Goal: Transaction & Acquisition: Obtain resource

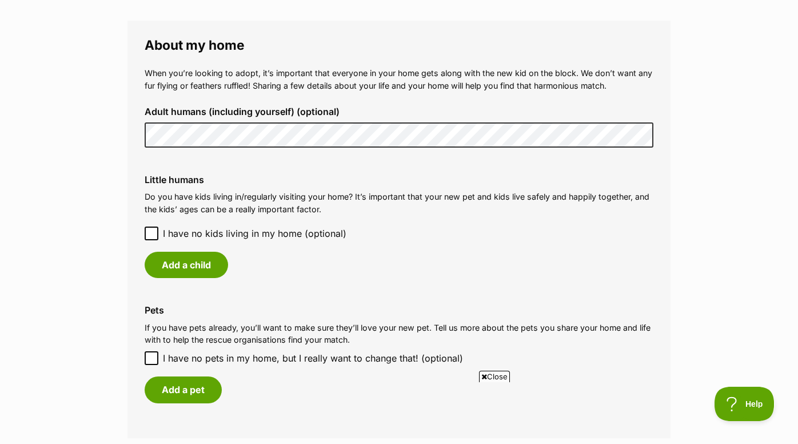
scroll to position [823, 0]
click at [222, 258] on button "Add a child" at bounding box center [186, 264] width 83 height 26
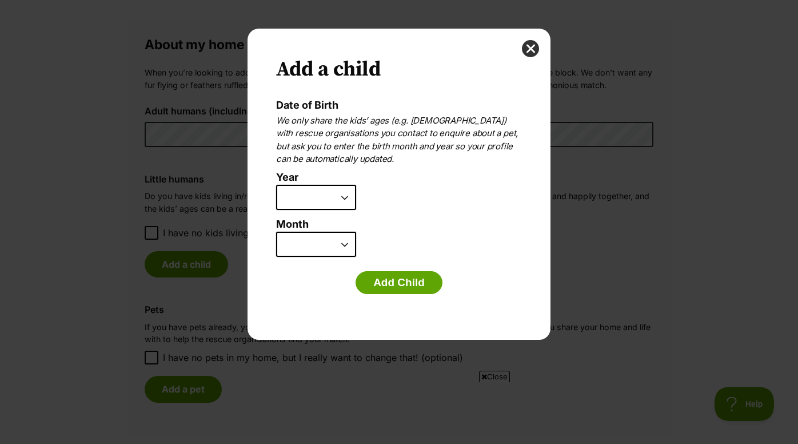
scroll to position [0, 0]
select select "2012"
select select "12"
click at [415, 279] on button "Add Child" at bounding box center [399, 282] width 87 height 23
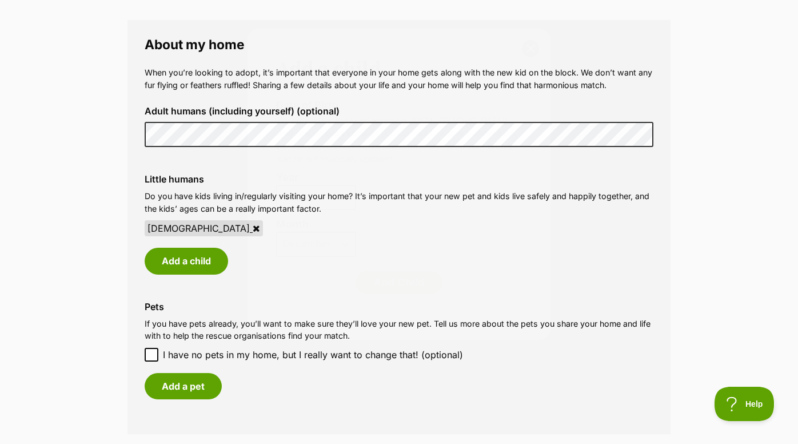
scroll to position [823, 0]
click at [182, 256] on button "Add a child" at bounding box center [186, 261] width 83 height 26
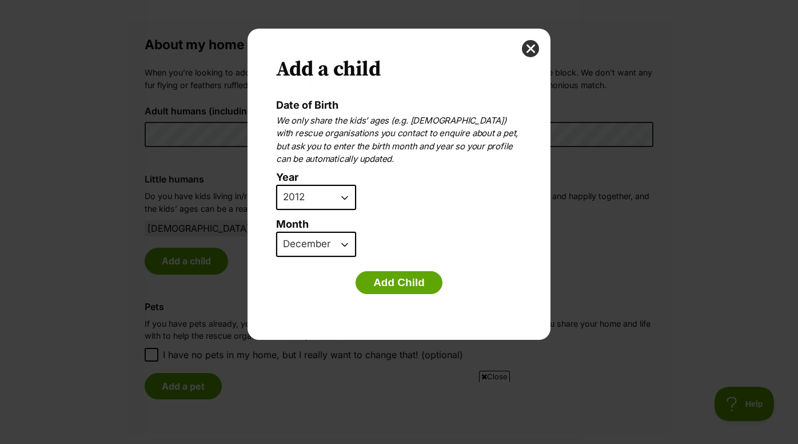
scroll to position [0, 0]
select select "2014"
click at [408, 277] on button "Add Child" at bounding box center [399, 282] width 87 height 23
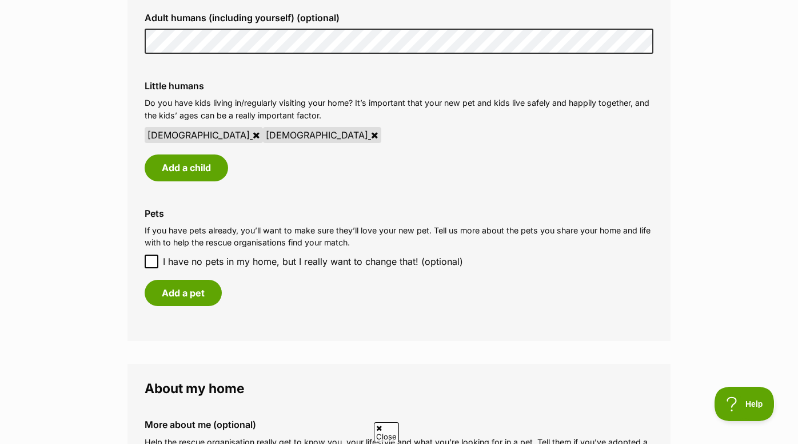
scroll to position [919, 0]
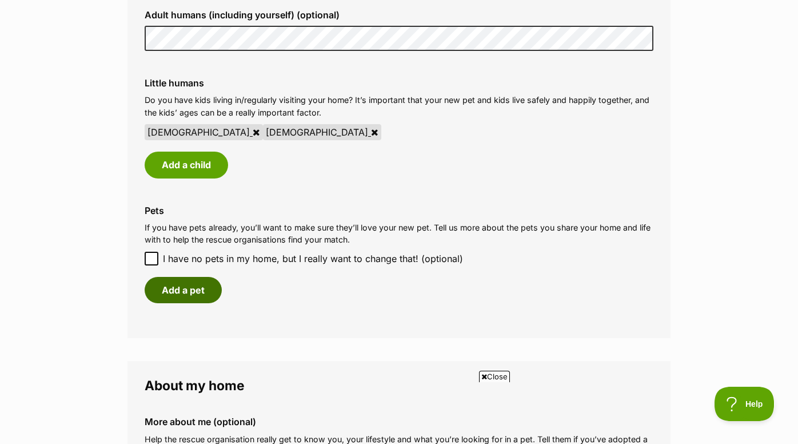
click at [197, 287] on button "Add a pet" at bounding box center [183, 290] width 77 height 26
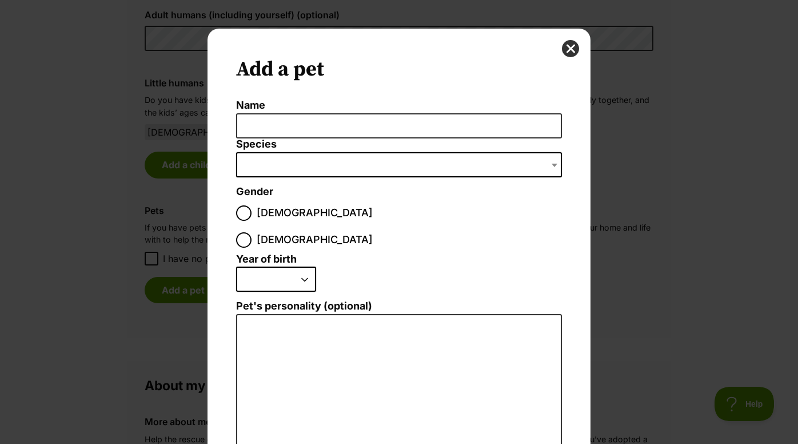
scroll to position [0, 0]
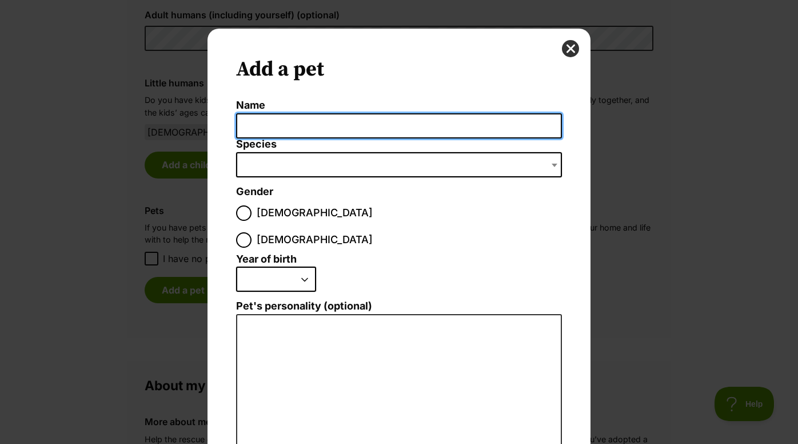
click at [419, 135] on input "Name" at bounding box center [399, 126] width 326 height 26
type input "Olive"
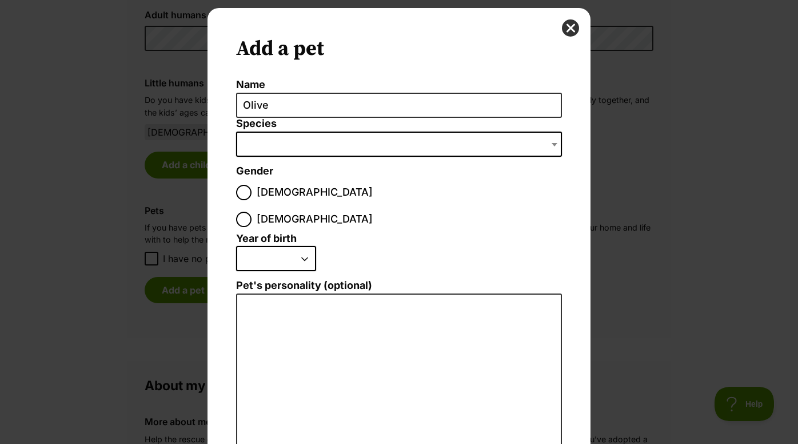
scroll to position [29, 0]
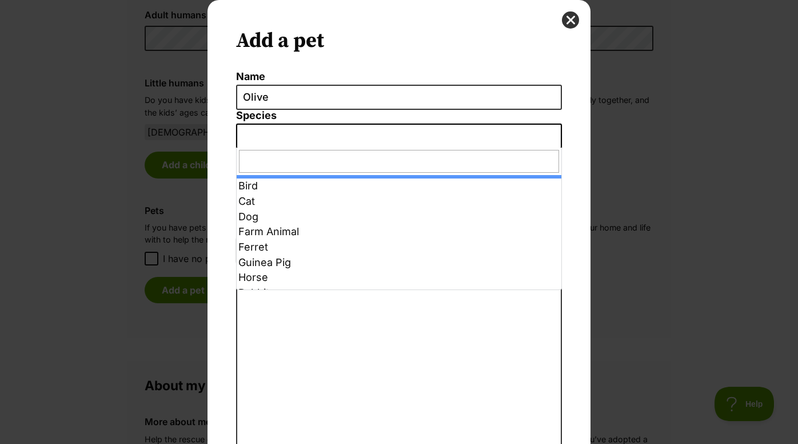
click at [351, 133] on span "Dialog Window - Close (Press escape to close)" at bounding box center [399, 136] width 326 height 25
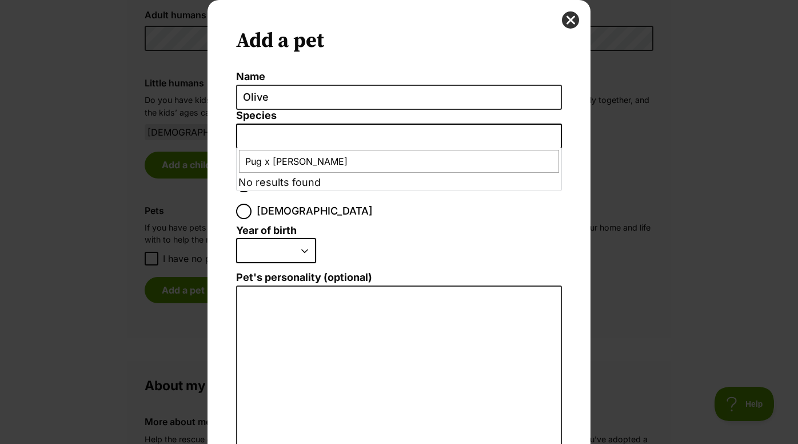
type input "Pug x Jack Russell"
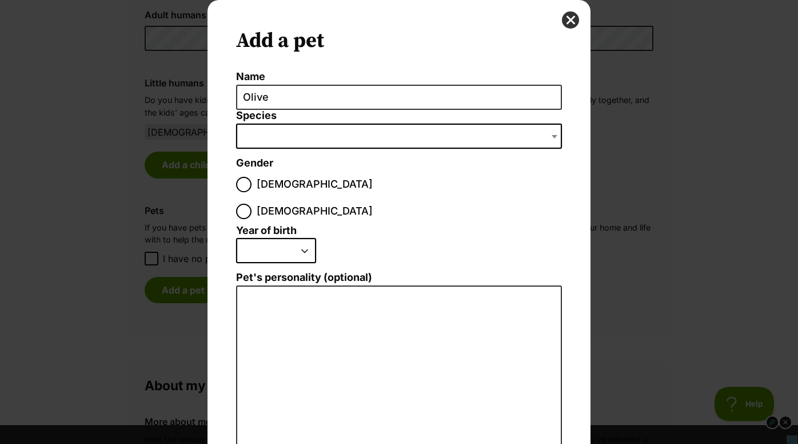
scroll to position [0, 0]
click at [252, 204] on input "Female" at bounding box center [243, 211] width 15 height 15
radio input "true"
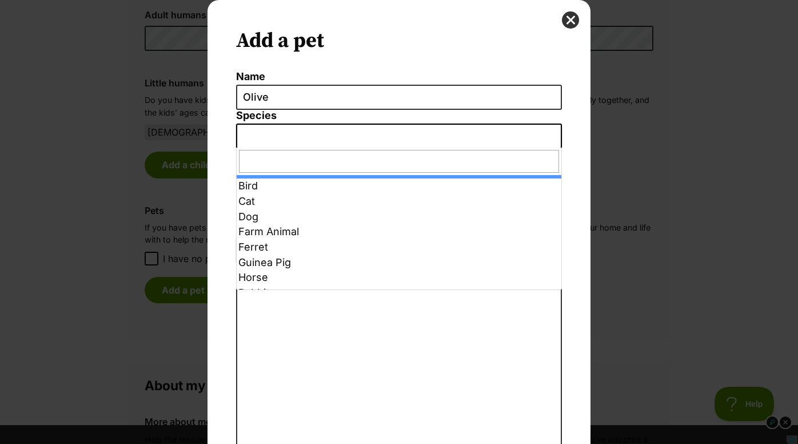
click at [558, 137] on span "Dialog Window - Close (Press escape to close)" at bounding box center [555, 136] width 11 height 25
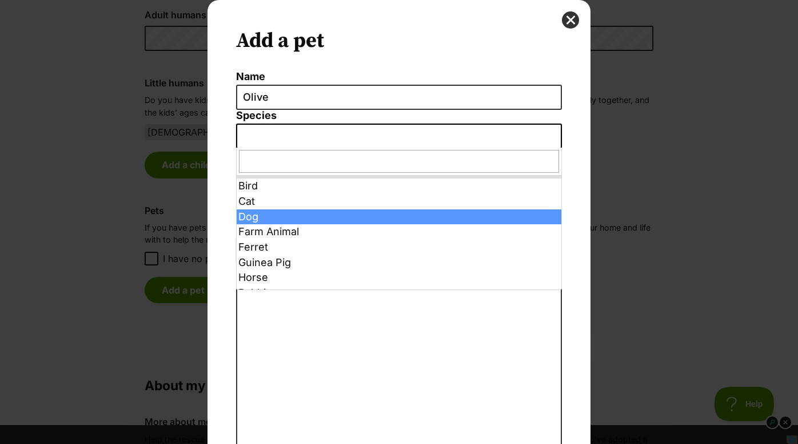
select select "1"
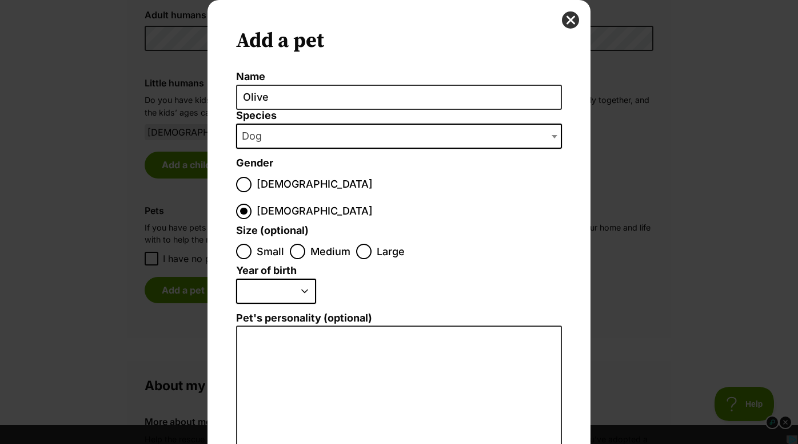
click at [300, 244] on input "Medium" at bounding box center [297, 251] width 15 height 15
radio input "true"
select select "2019"
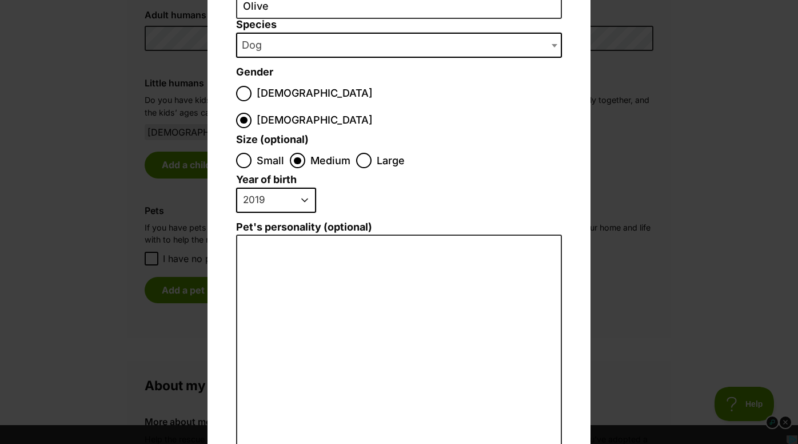
scroll to position [120, 0]
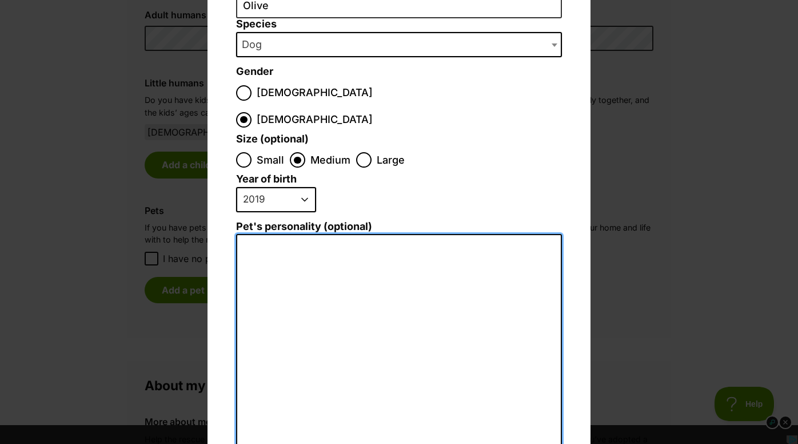
click at [364, 235] on textarea "Pet's personality (optional)" at bounding box center [399, 359] width 326 height 250
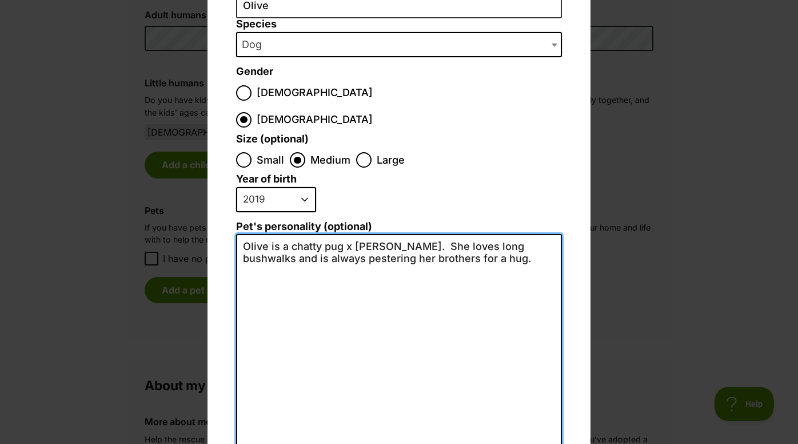
scroll to position [0, 0]
click at [477, 234] on textarea "Olive is a chatty pug x jack russell. She loves long bushwalks and hugs." at bounding box center [399, 359] width 326 height 250
click at [361, 236] on textarea "Olive is a chatty pug x jack russell. She loves bushwalks and hugs." at bounding box center [399, 359] width 326 height 250
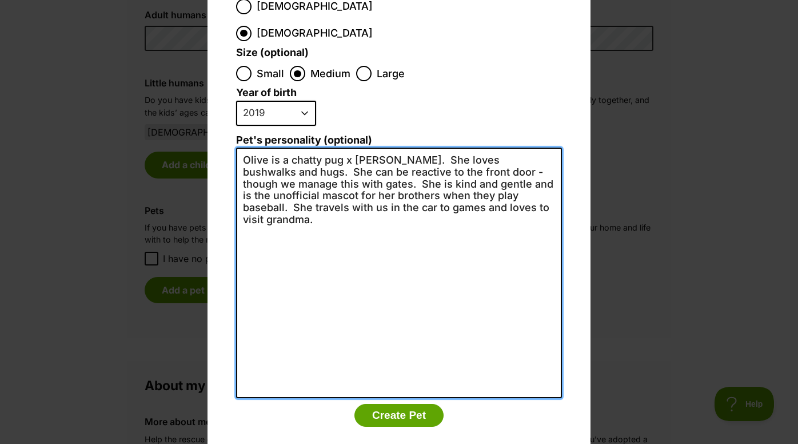
scroll to position [205, 0]
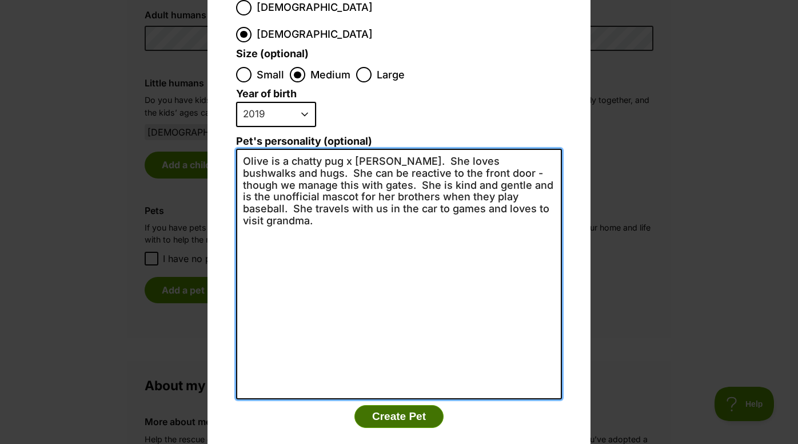
type textarea "Olive is a chatty pug x jack russell. She loves bushwalks and hugs. She can be …"
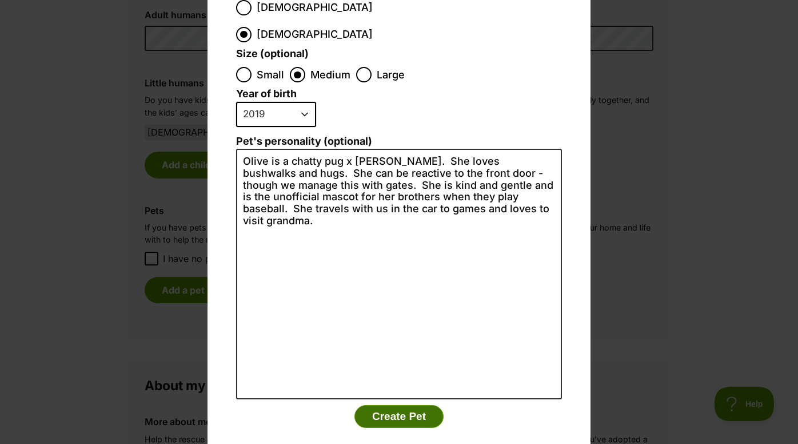
click at [397, 405] on button "Create Pet" at bounding box center [399, 416] width 89 height 23
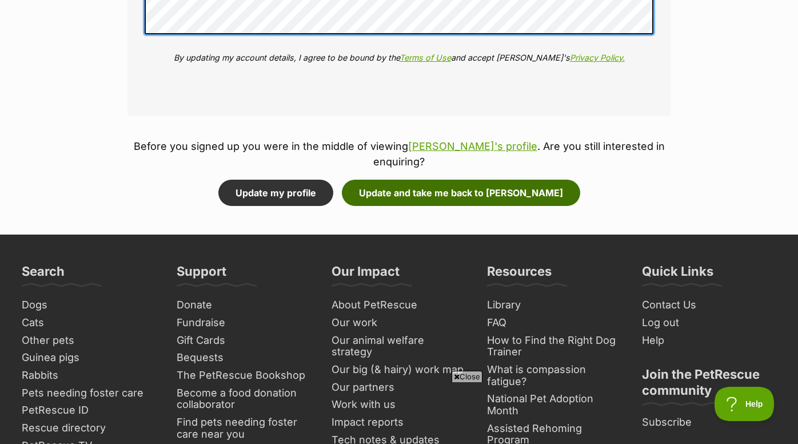
scroll to position [0, 0]
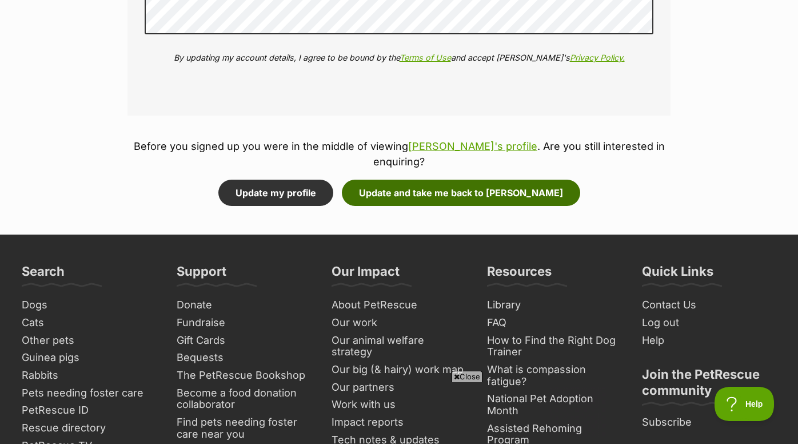
click at [484, 180] on button "Update and take me back to Millie" at bounding box center [461, 193] width 238 height 26
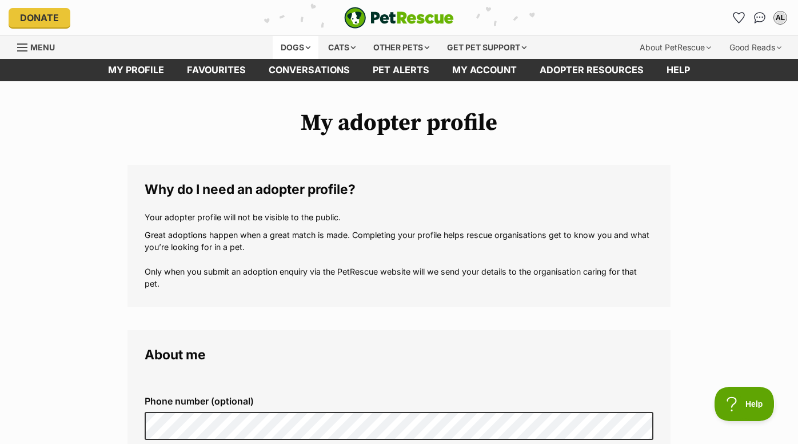
click at [306, 46] on div "Dogs" at bounding box center [296, 47] width 46 height 23
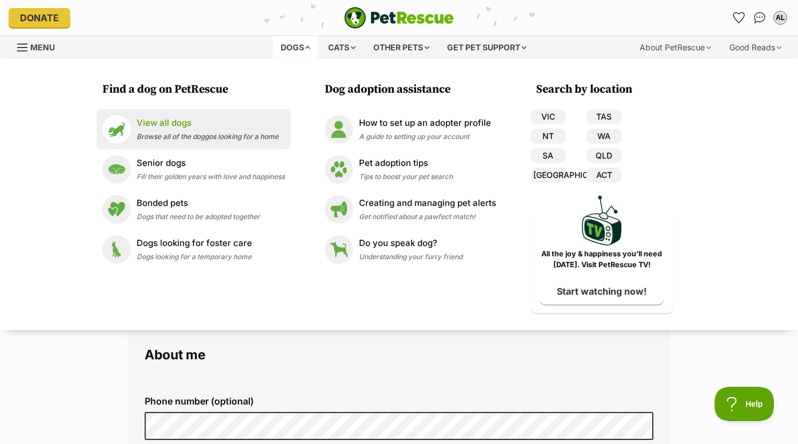
click at [142, 121] on p "View all dogs" at bounding box center [208, 123] width 142 height 13
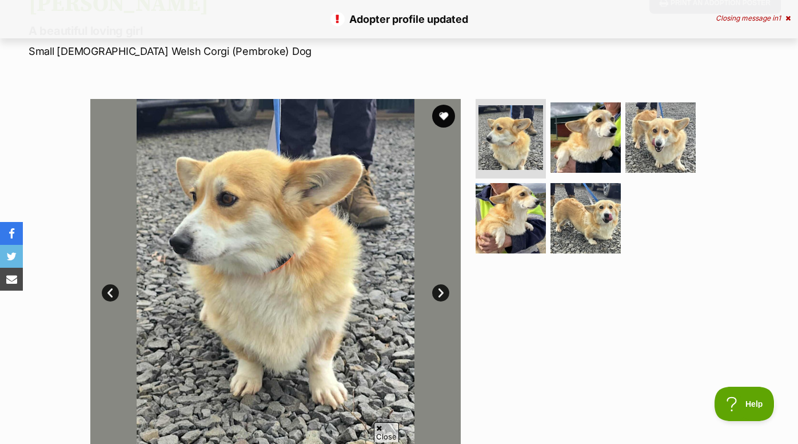
click at [440, 292] on link "Next" at bounding box center [440, 292] width 17 height 17
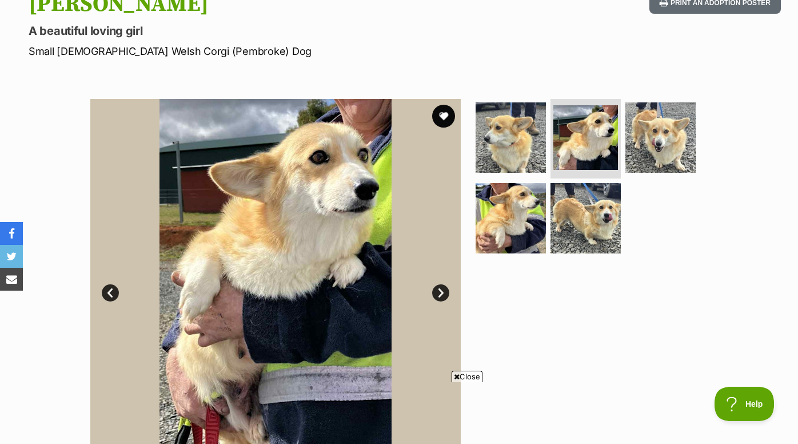
click at [440, 292] on link "Next" at bounding box center [440, 292] width 17 height 17
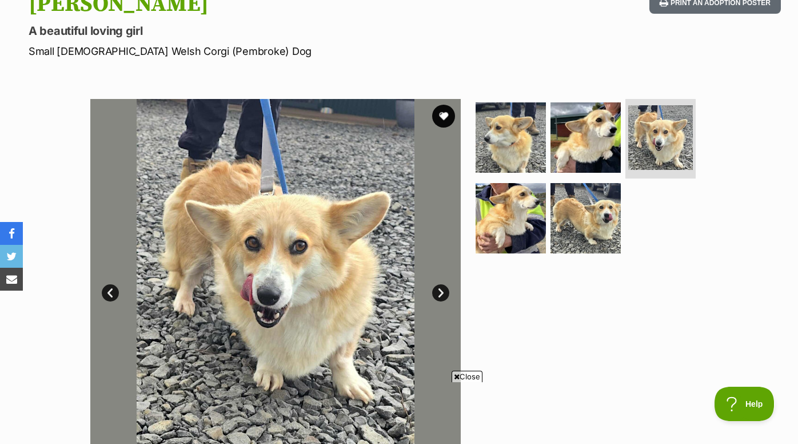
click at [440, 292] on link "Next" at bounding box center [440, 292] width 17 height 17
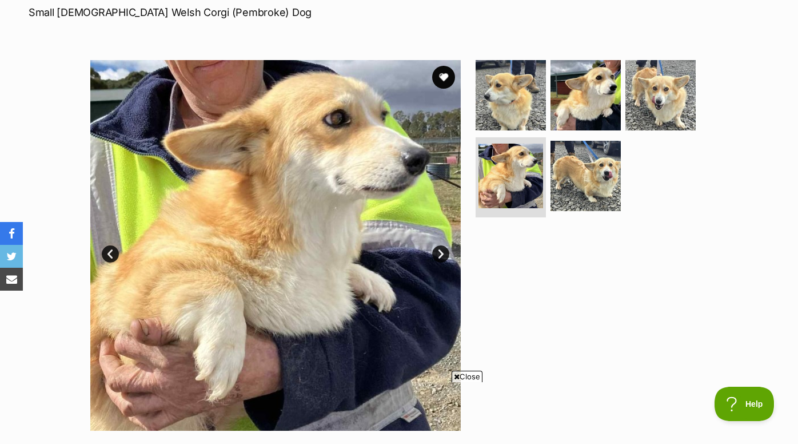
scroll to position [180, 0]
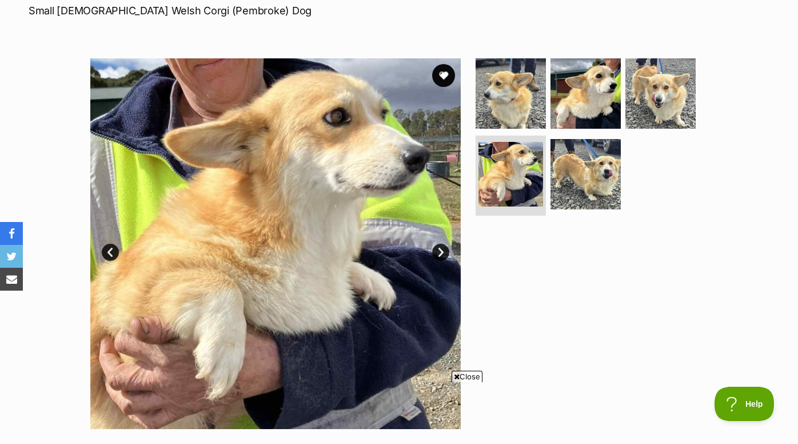
click at [439, 248] on link "Next" at bounding box center [440, 252] width 17 height 17
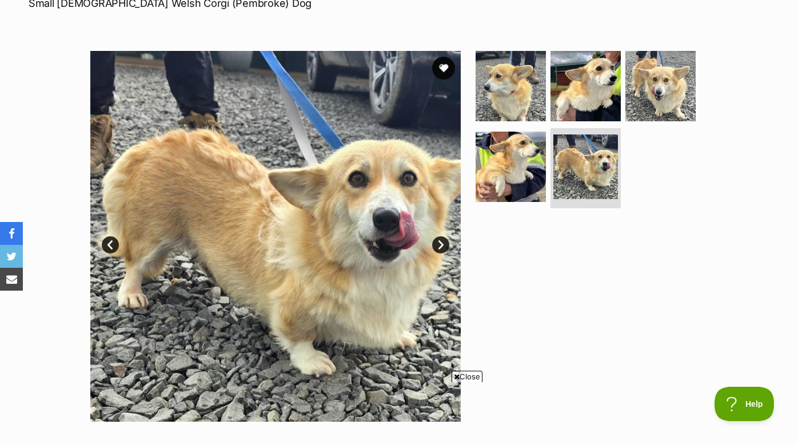
scroll to position [0, 0]
click at [439, 248] on link "Next" at bounding box center [440, 244] width 17 height 17
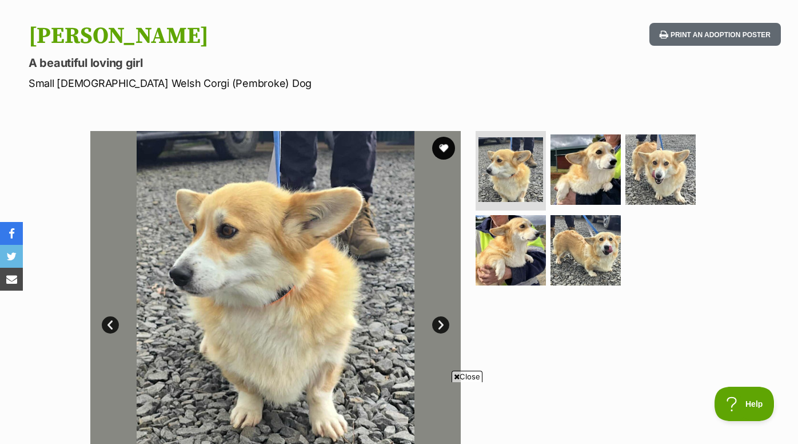
scroll to position [105, 0]
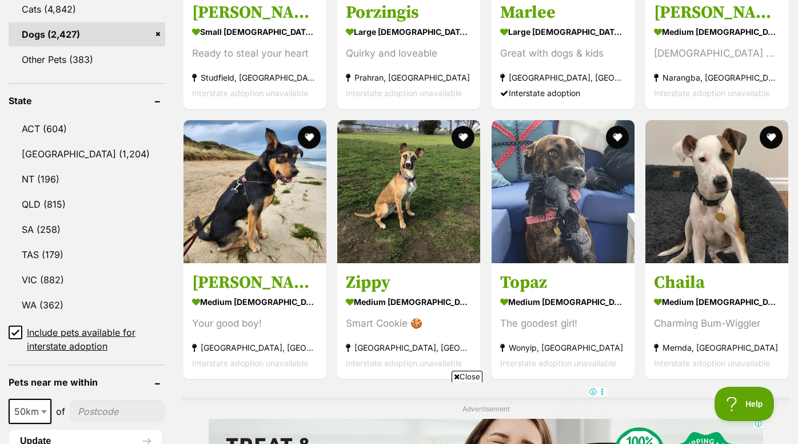
scroll to position [543, 0]
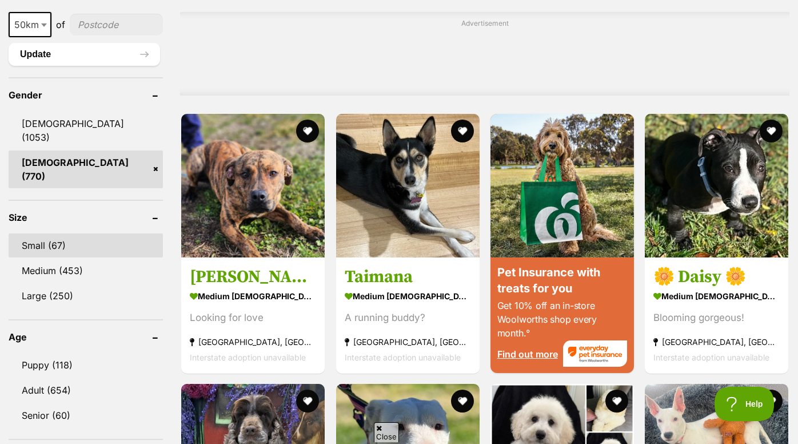
scroll to position [912, 0]
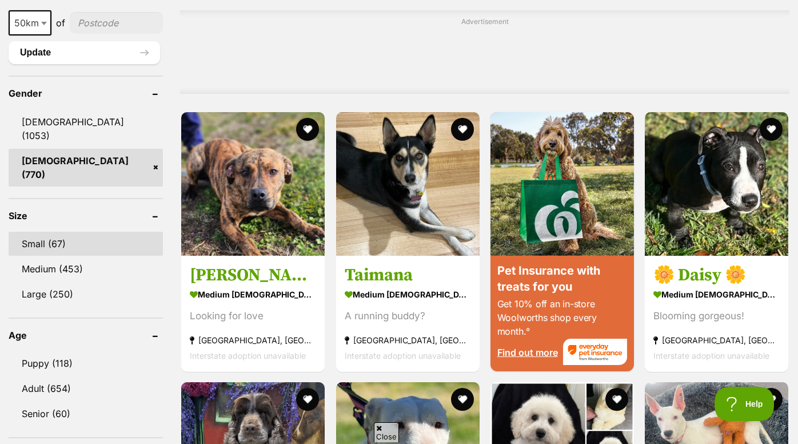
click at [48, 238] on link "Small (67)" at bounding box center [86, 244] width 154 height 24
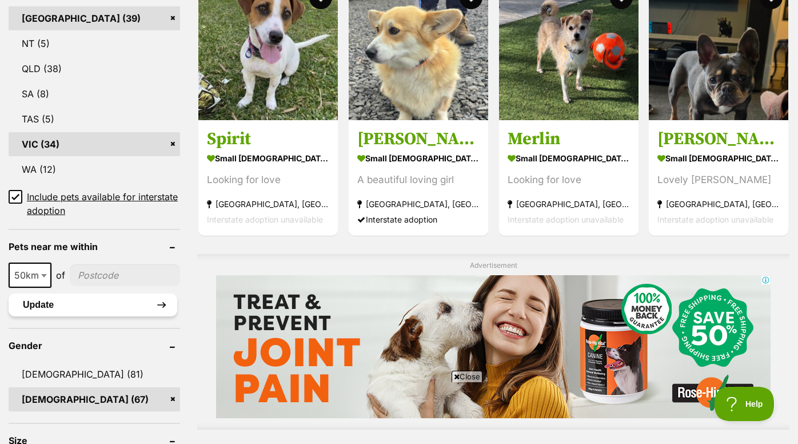
scroll to position [691, 0]
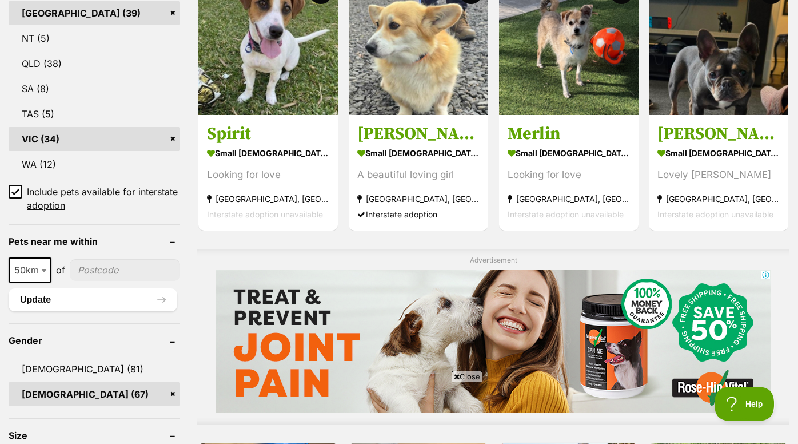
click at [45, 269] on b at bounding box center [44, 270] width 6 height 3
select select "250"
click at [124, 259] on input"] "postcode" at bounding box center [127, 270] width 105 height 22
type input"] "2640"
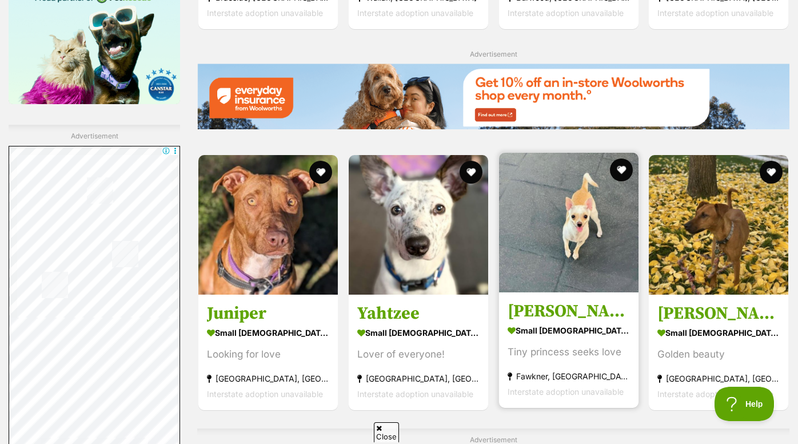
scroll to position [1598, 1]
click at [594, 311] on h3 "[PERSON_NAME]" at bounding box center [569, 311] width 122 height 22
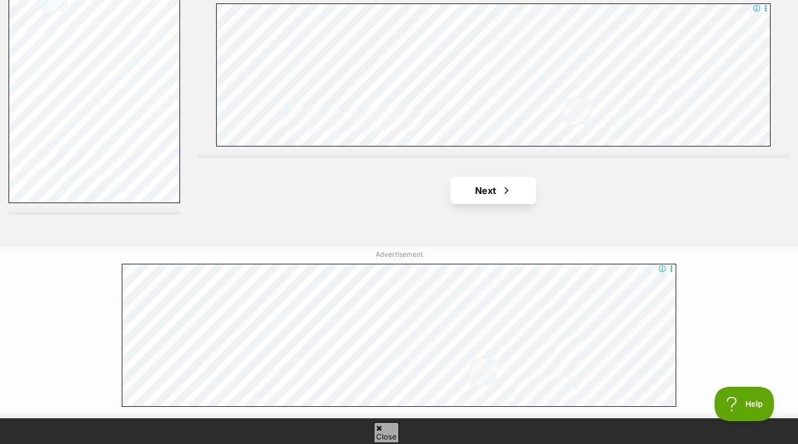
scroll to position [2040, 0]
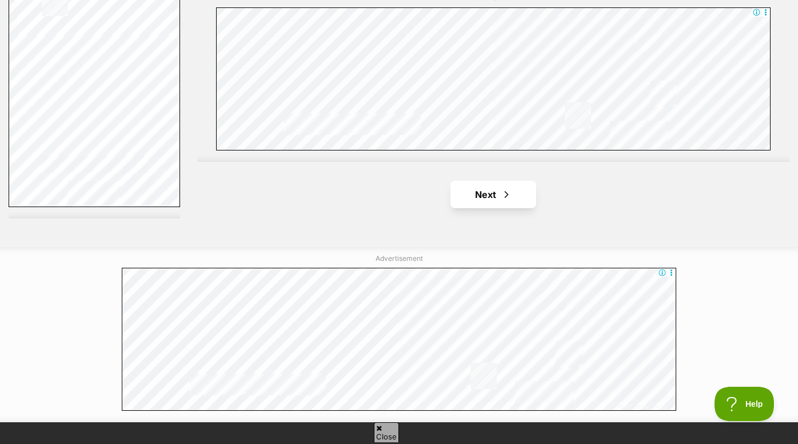
click at [502, 189] on span "Next page" at bounding box center [506, 195] width 11 height 14
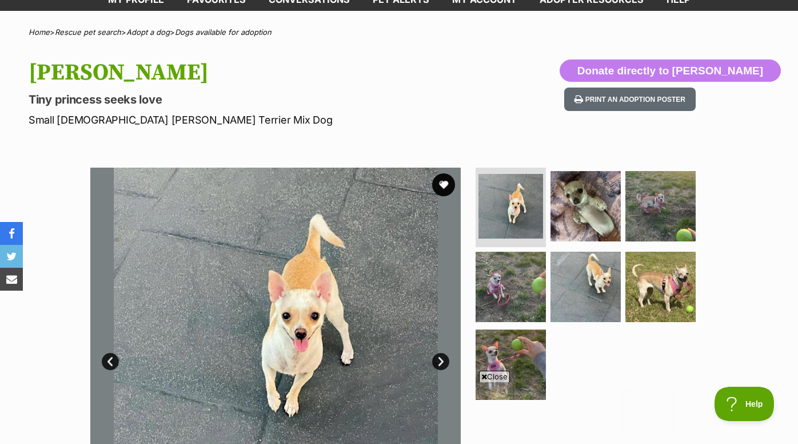
click at [440, 359] on link "Next" at bounding box center [440, 361] width 17 height 17
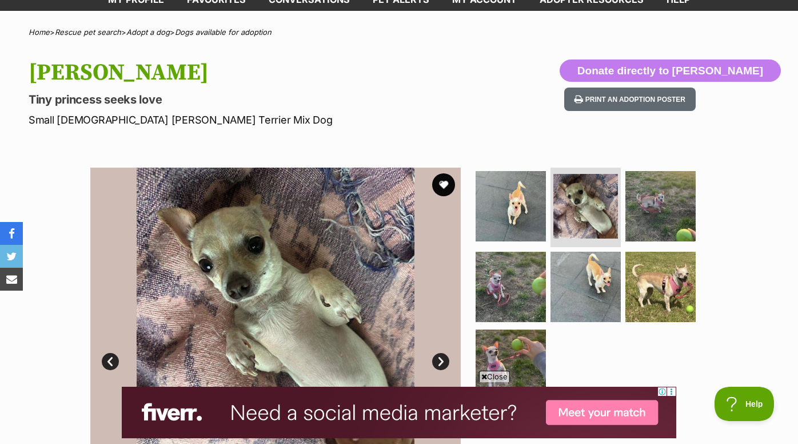
click at [439, 358] on link "Next" at bounding box center [440, 361] width 17 height 17
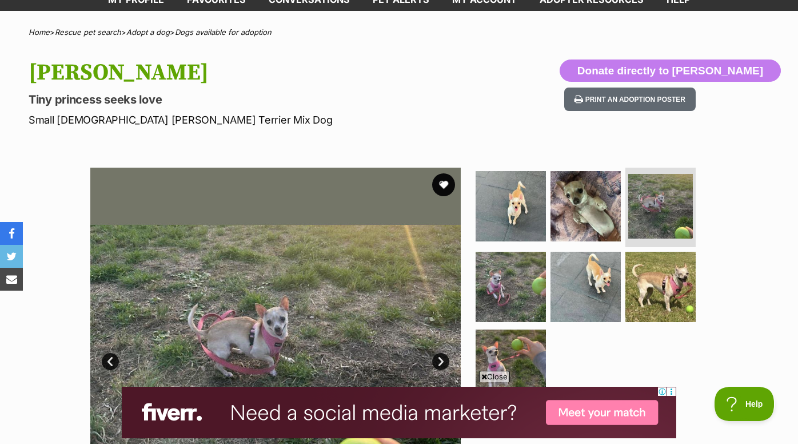
click at [439, 358] on link "Next" at bounding box center [440, 361] width 17 height 17
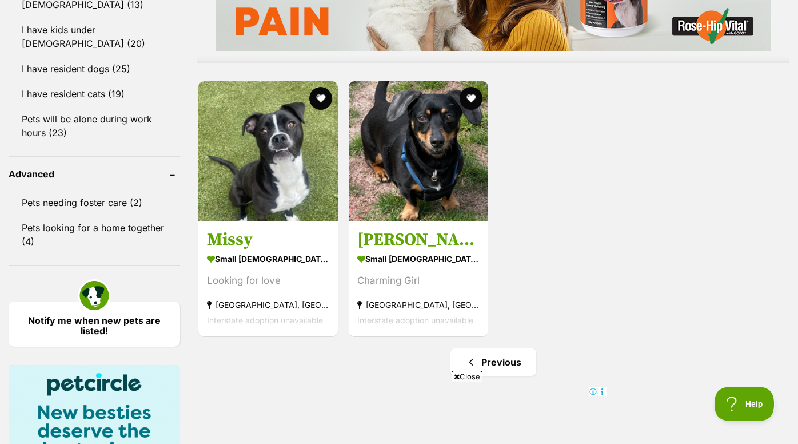
scroll to position [1100, 0]
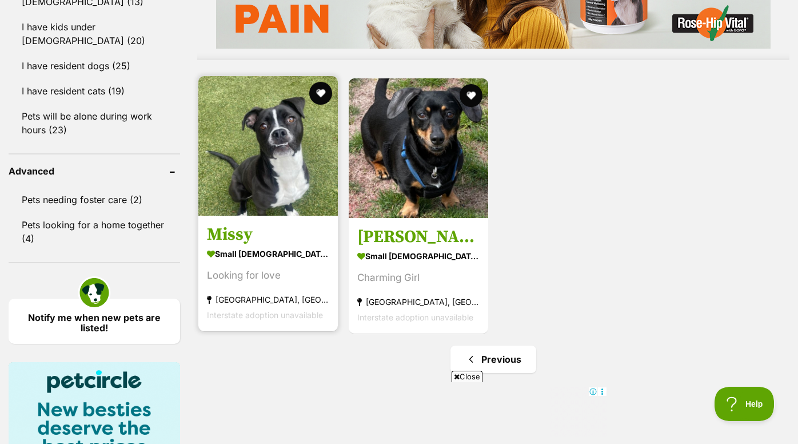
click at [270, 234] on h3 "Missy" at bounding box center [268, 235] width 122 height 22
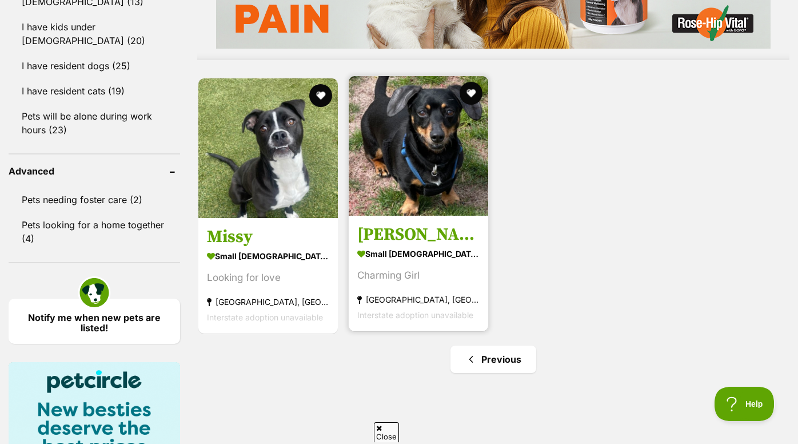
click at [427, 200] on img at bounding box center [419, 146] width 140 height 140
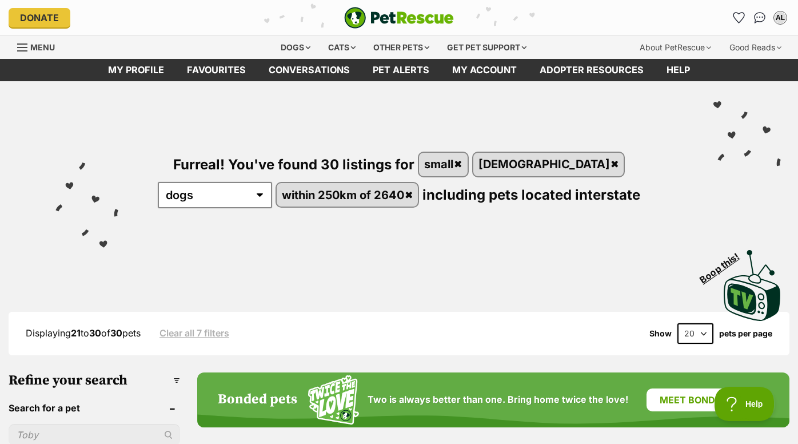
scroll to position [0, 0]
click at [782, 18] on div "AL" at bounding box center [780, 17] width 15 height 15
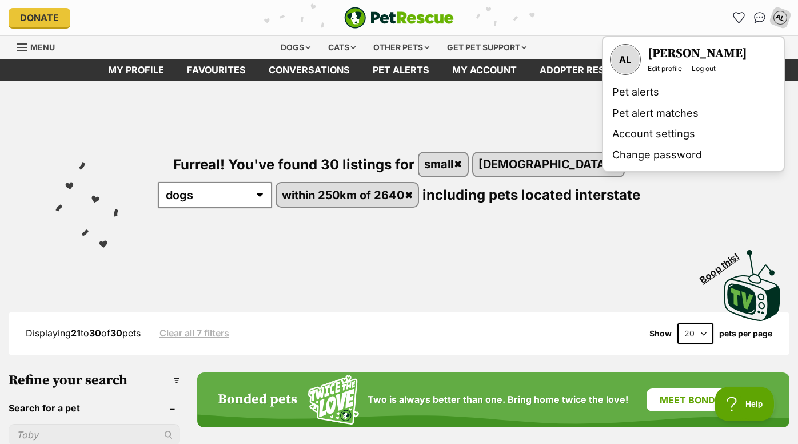
click at [709, 71] on link "Log out" at bounding box center [704, 68] width 24 height 9
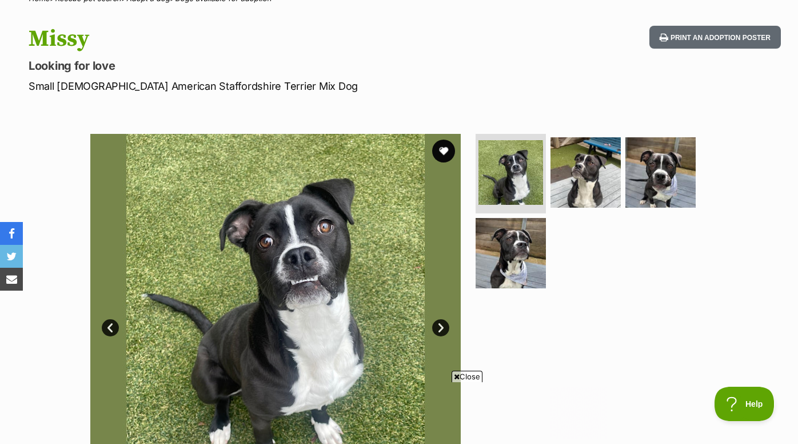
click at [442, 328] on link "Next" at bounding box center [440, 327] width 17 height 17
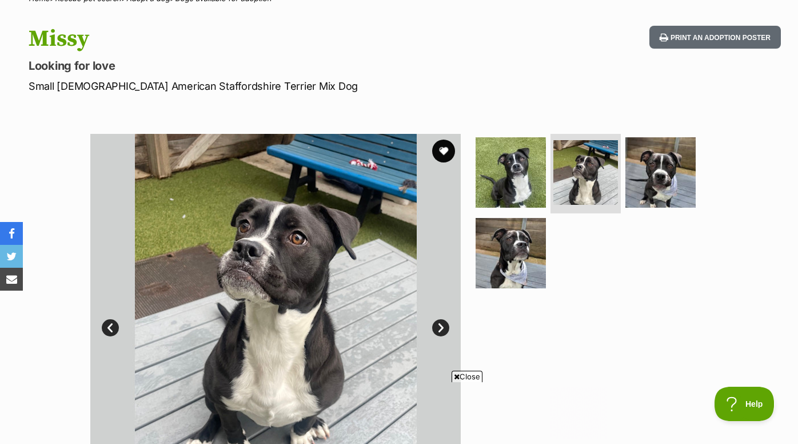
click at [442, 328] on link "Next" at bounding box center [440, 327] width 17 height 17
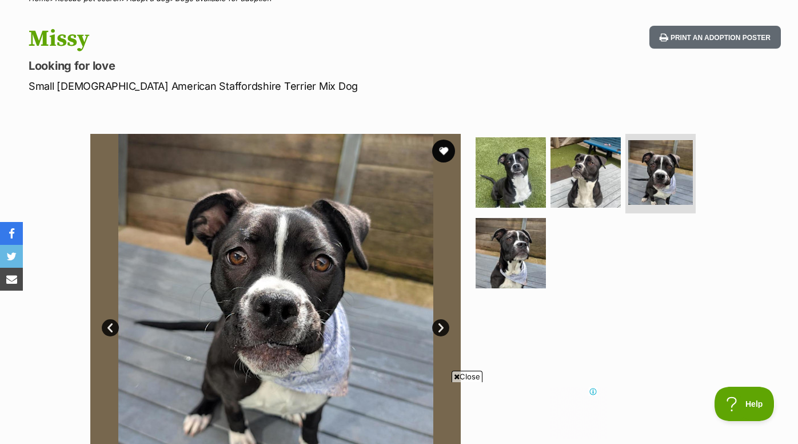
click at [442, 328] on link "Next" at bounding box center [440, 327] width 17 height 17
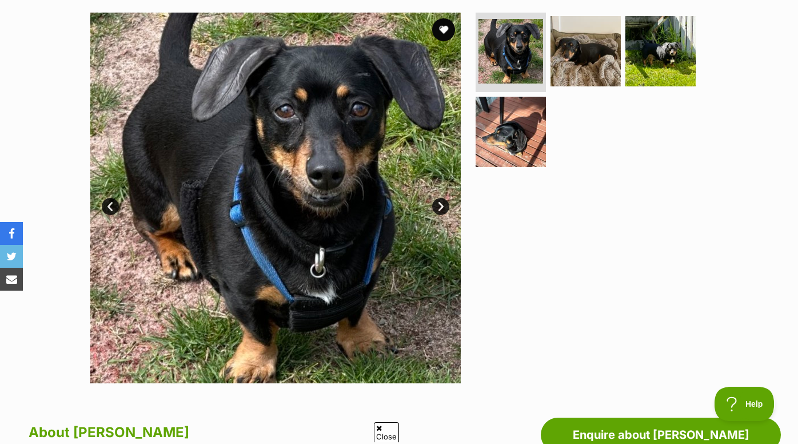
click at [440, 208] on link "Next" at bounding box center [440, 206] width 17 height 17
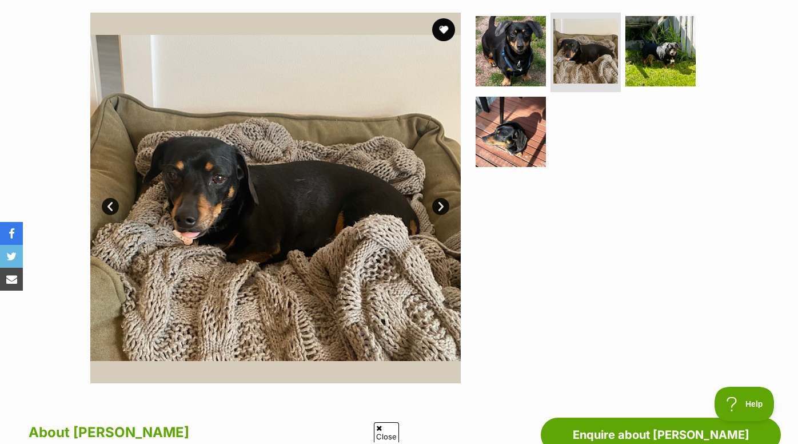
click at [440, 208] on link "Next" at bounding box center [440, 206] width 17 height 17
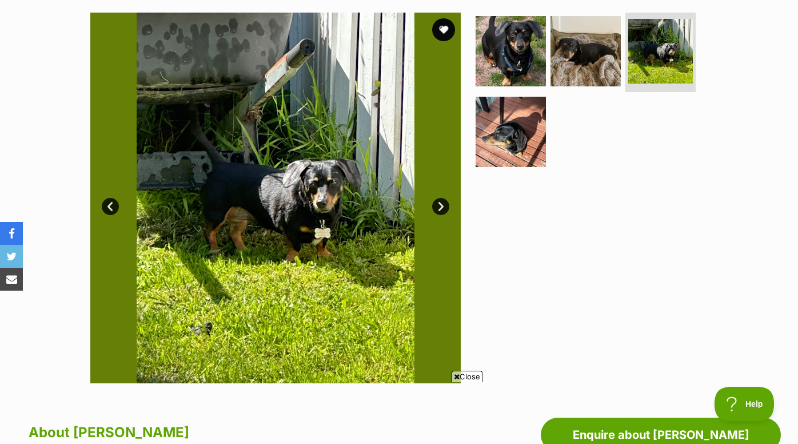
click at [440, 208] on link "Next" at bounding box center [440, 206] width 17 height 17
